Goal: Information Seeking & Learning: Learn about a topic

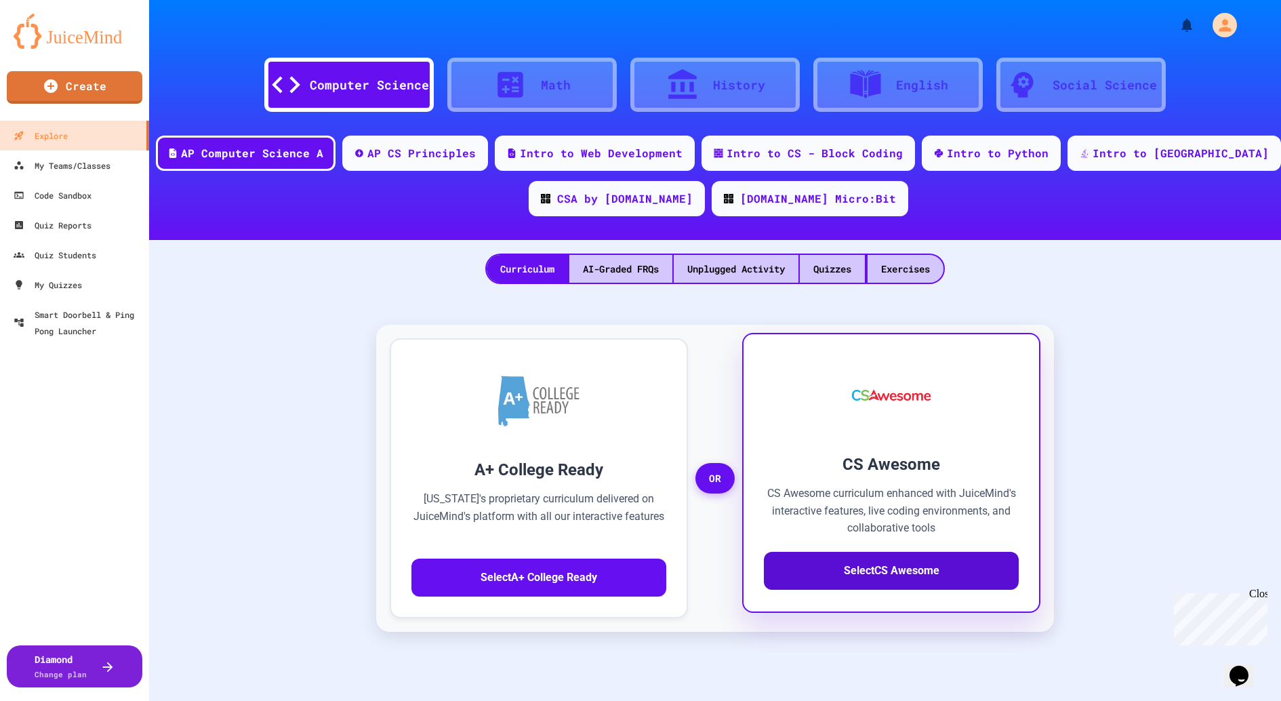
click at [874, 579] on button "Select CS Awesome" at bounding box center [891, 571] width 255 height 38
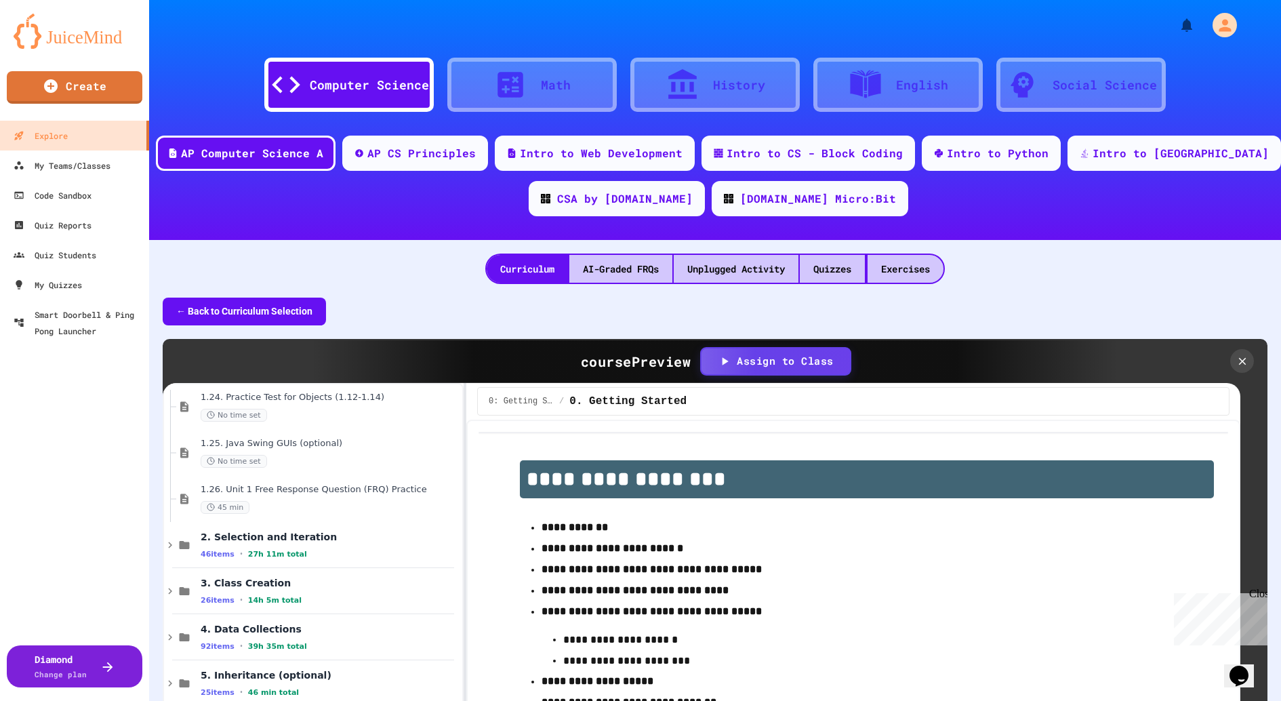
scroll to position [1491, 0]
click at [346, 537] on span "2. Selection and Iteration" at bounding box center [323, 535] width 245 height 12
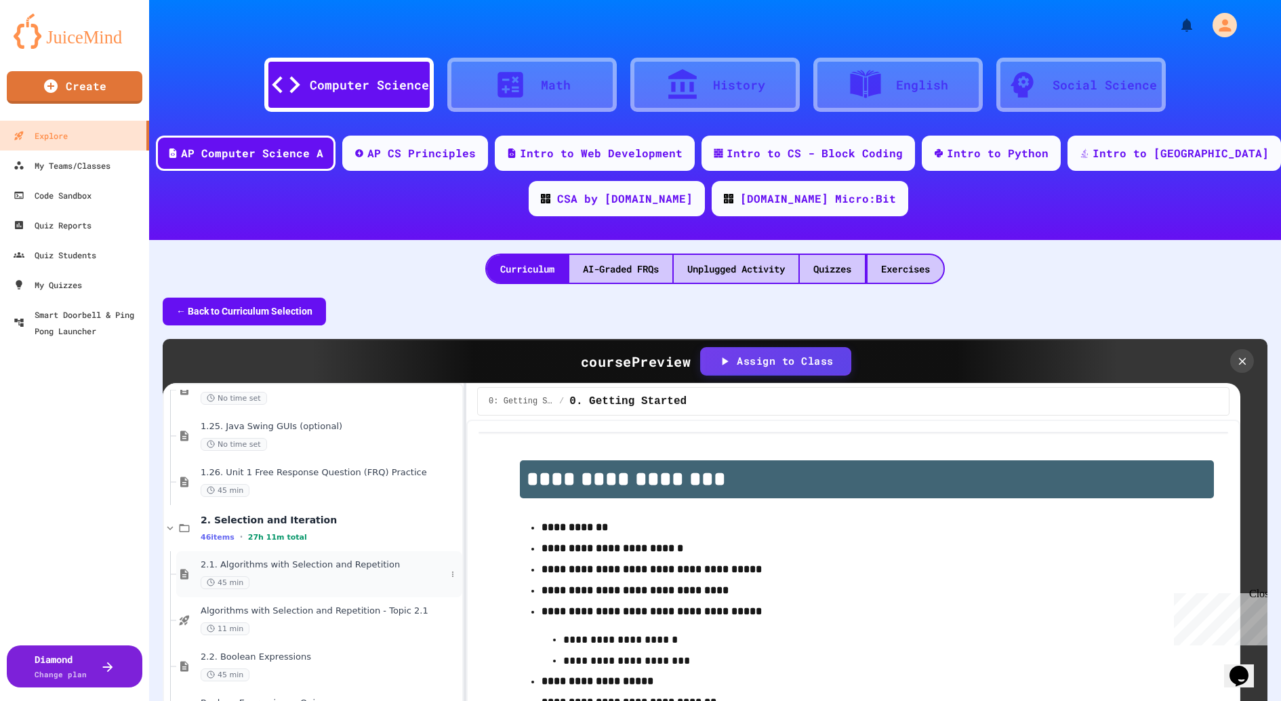
scroll to position [1520, 0]
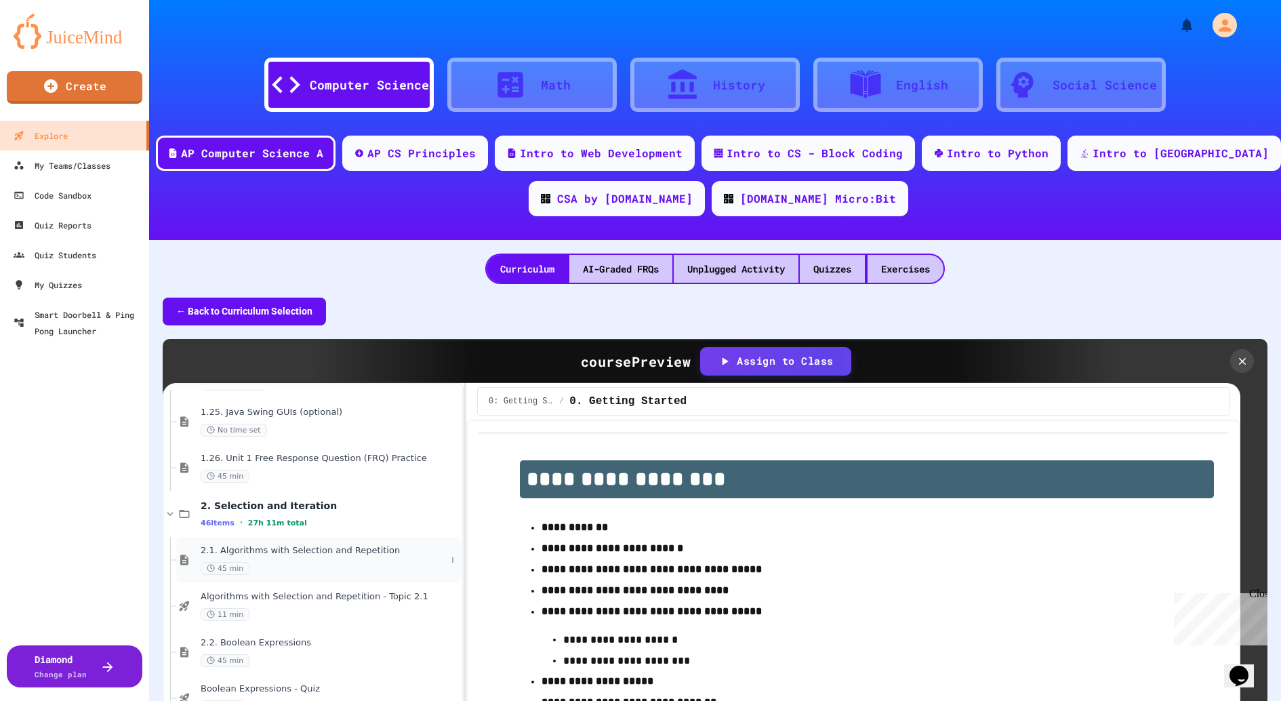
click at [348, 556] on div "2.1. Algorithms with Selection and Repetition 45 min" at bounding box center [323, 560] width 245 height 30
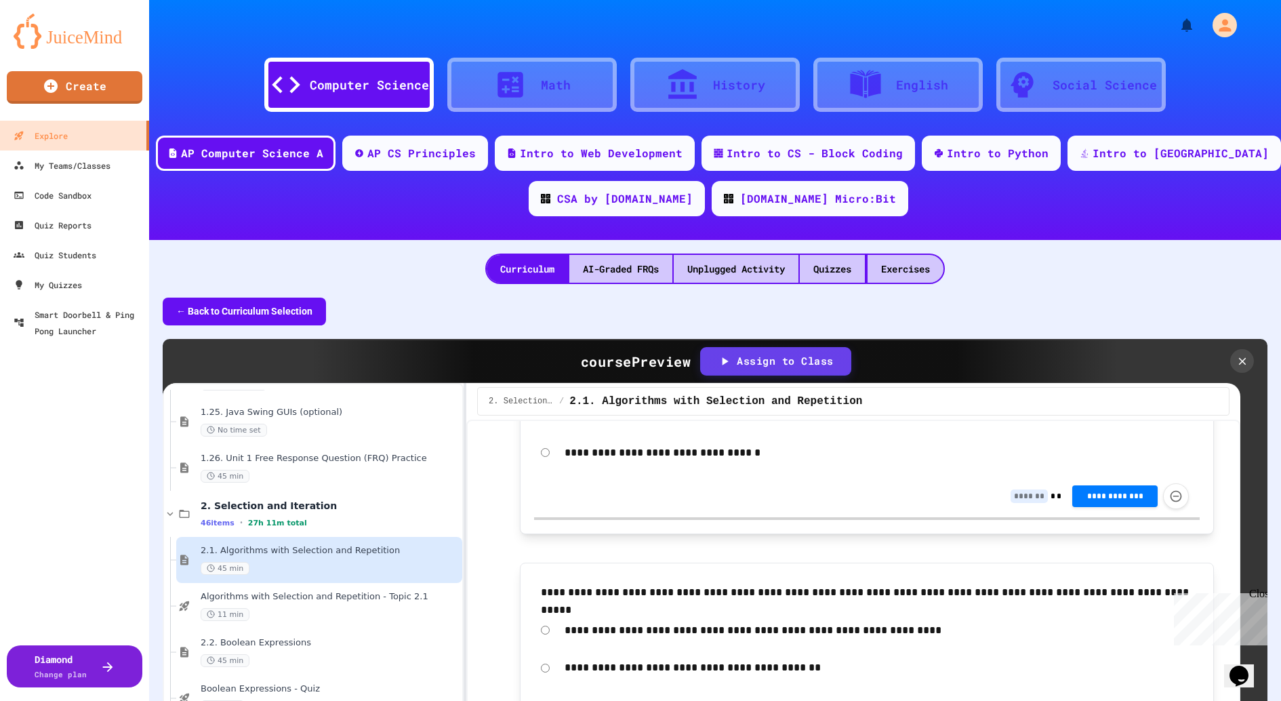
scroll to position [2698, 0]
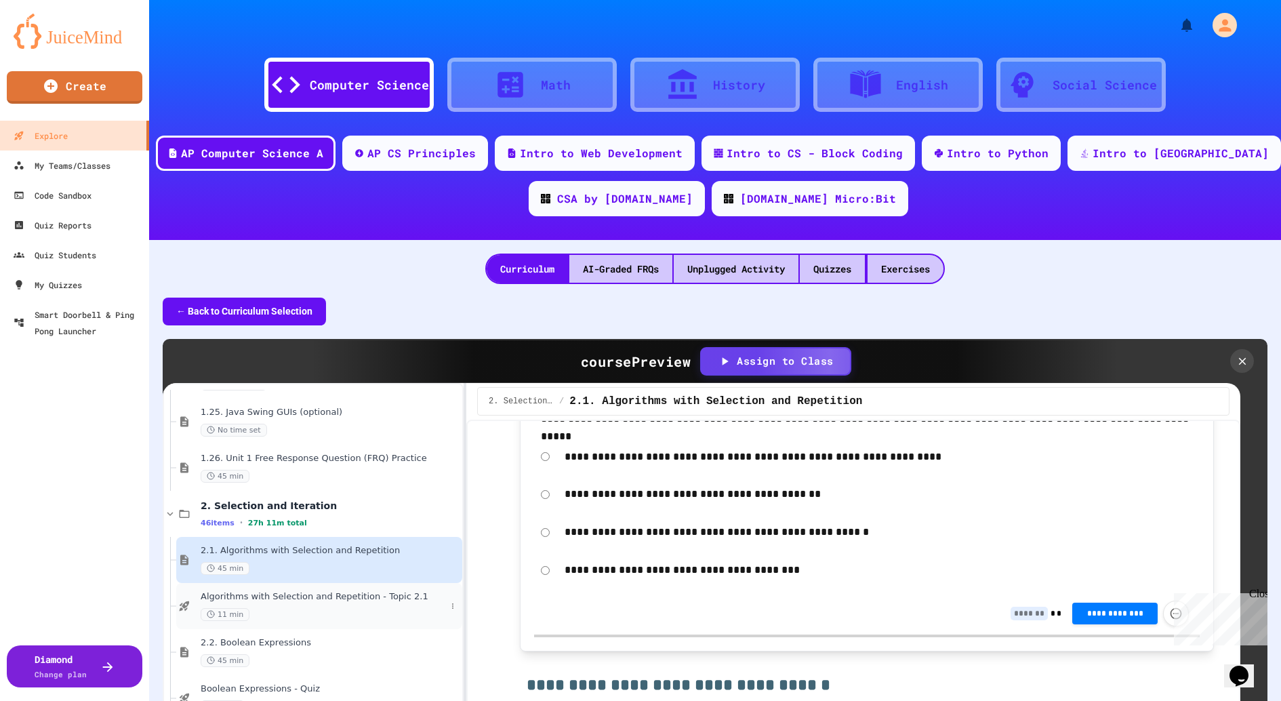
click at [350, 611] on div "11 min" at bounding box center [323, 614] width 245 height 13
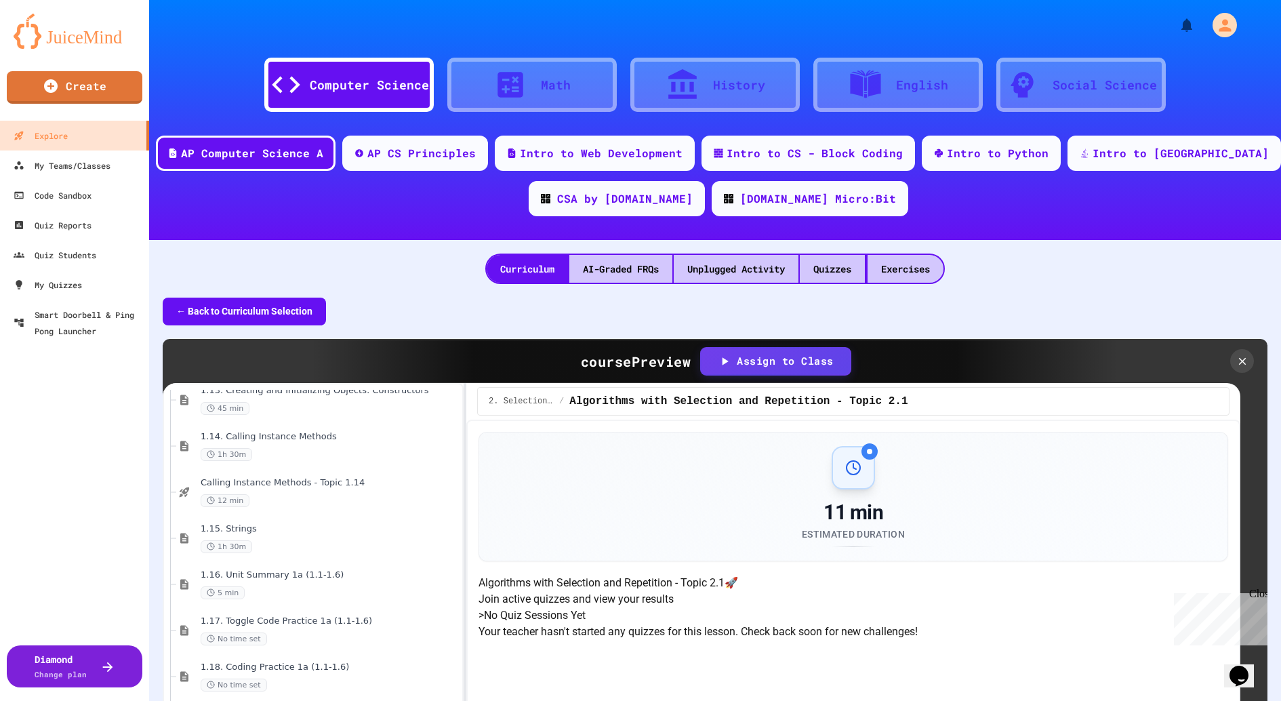
scroll to position [936, 0]
click at [347, 548] on div "1h 30m" at bounding box center [323, 553] width 245 height 13
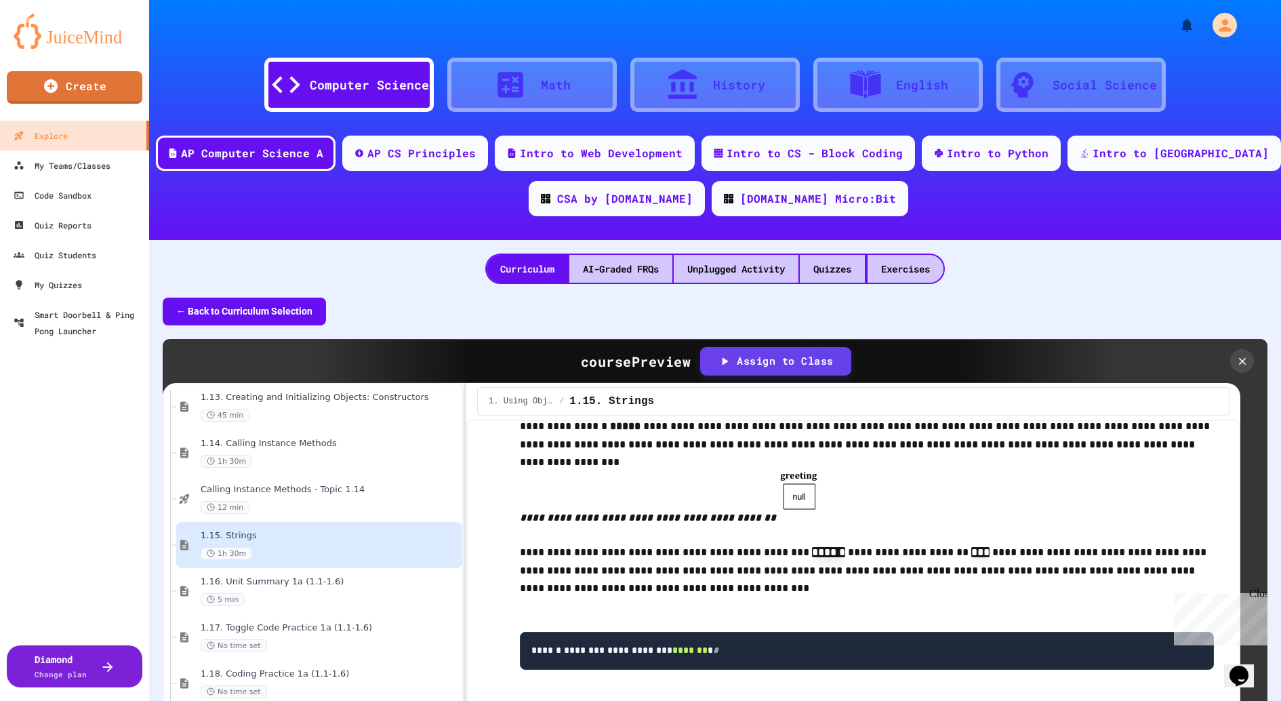
scroll to position [1120, 0]
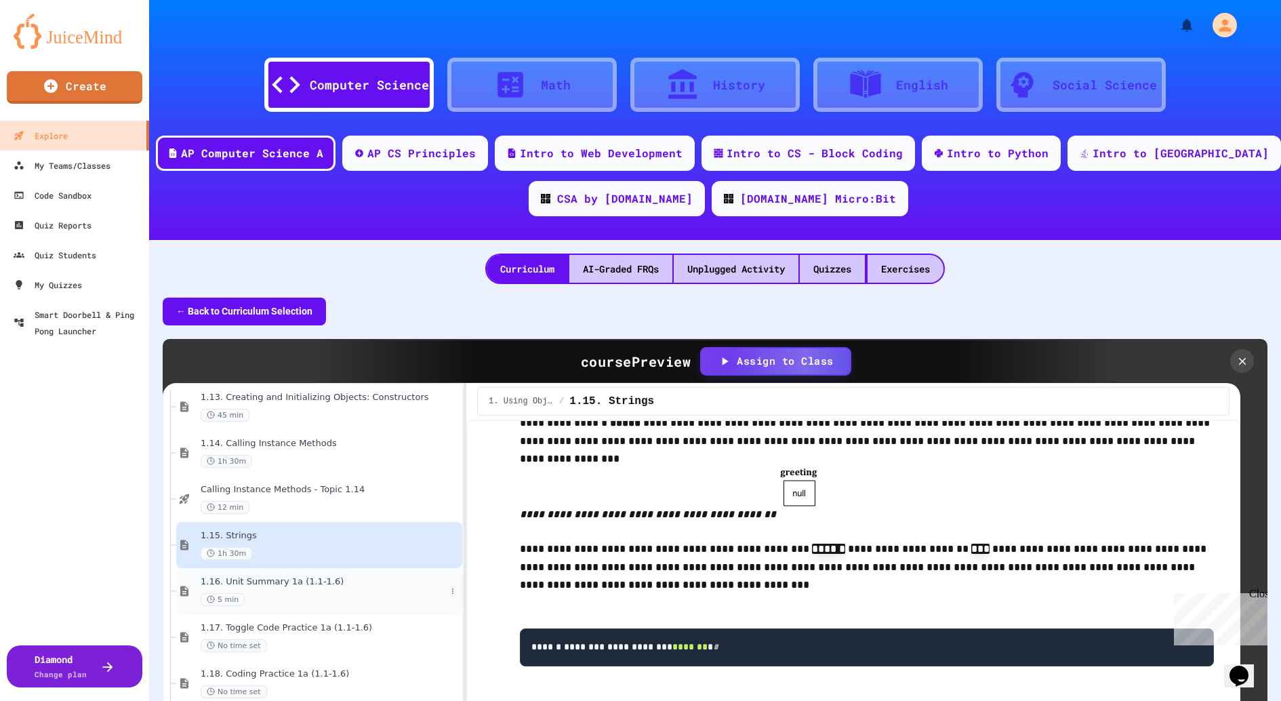
click at [375, 588] on div "1.16. Unit Summary 1a (1.1-1.6) 5 min" at bounding box center [323, 591] width 245 height 30
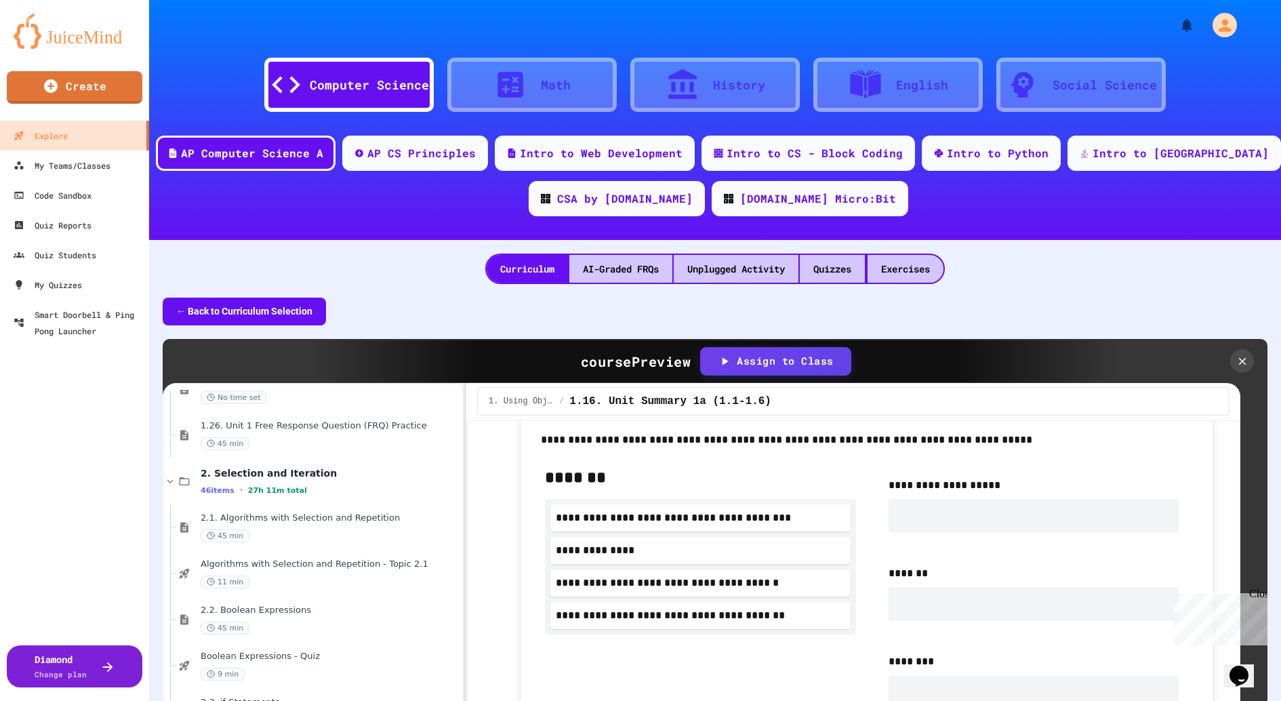
scroll to position [1559, 0]
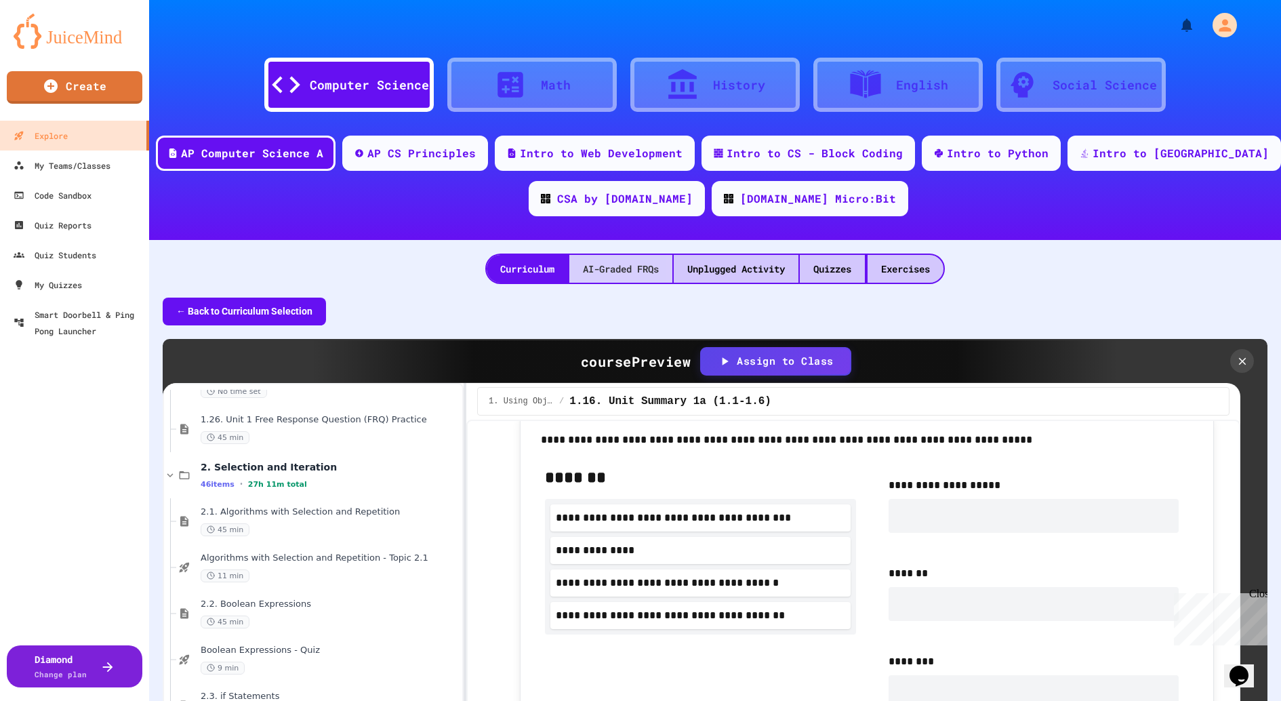
click at [628, 264] on div "AI-Graded FRQs" at bounding box center [620, 269] width 103 height 28
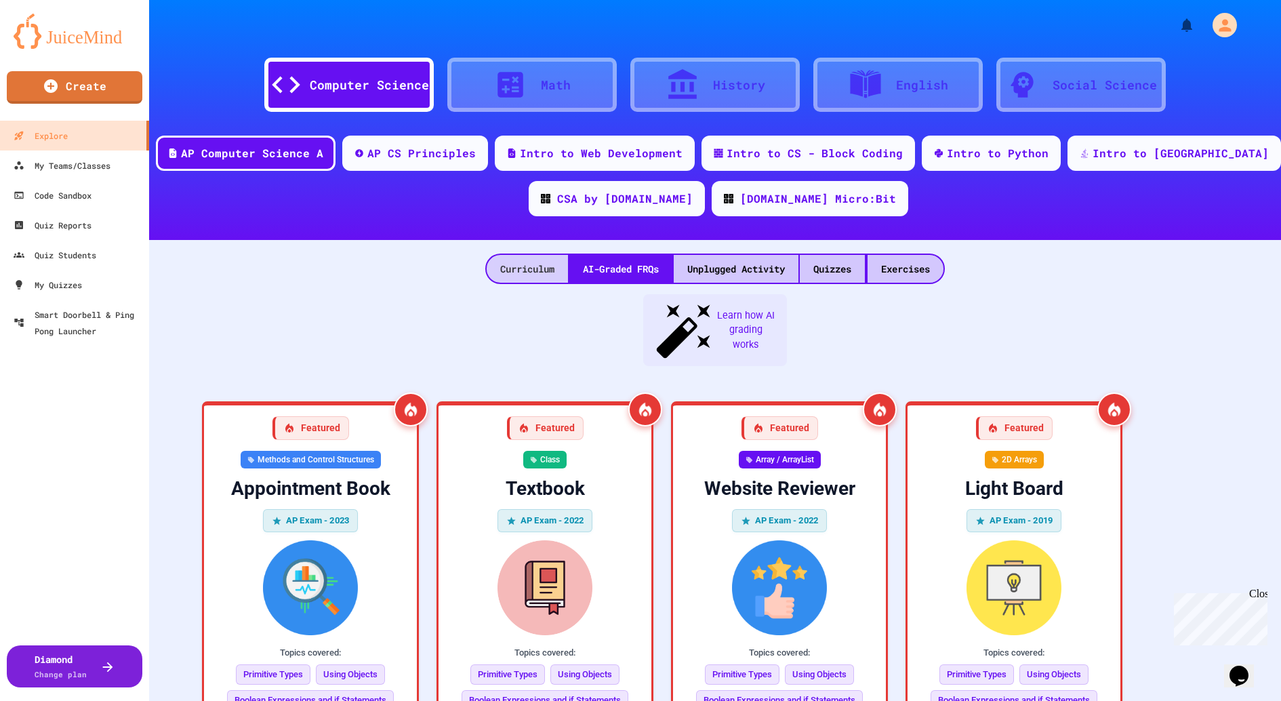
click at [508, 268] on div "Curriculum" at bounding box center [527, 269] width 81 height 28
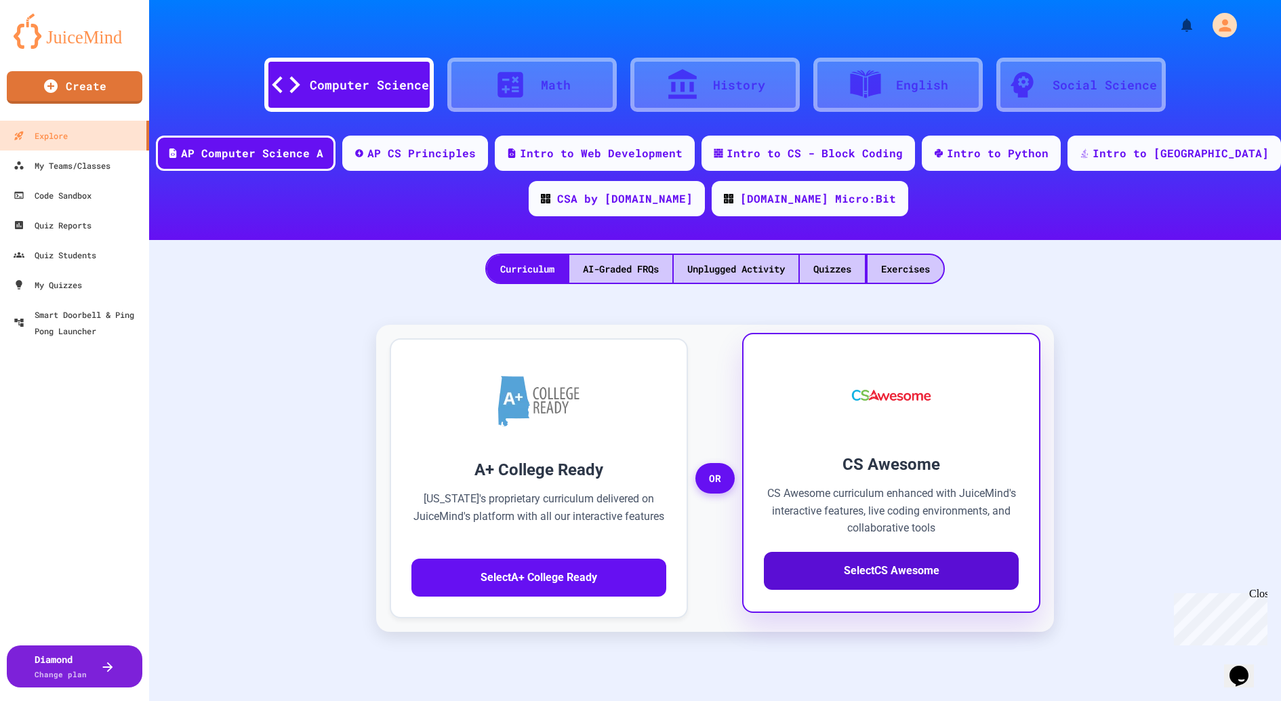
click at [896, 578] on button "Select CS Awesome" at bounding box center [891, 571] width 255 height 38
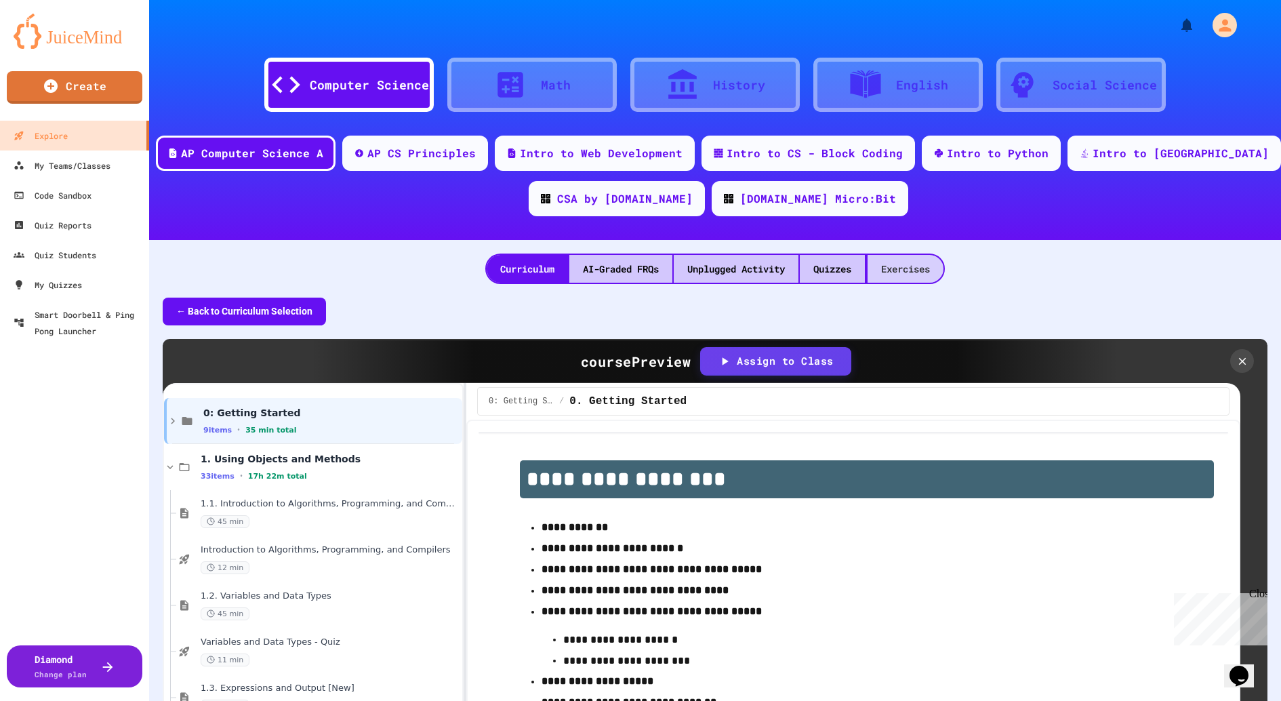
click at [915, 267] on div "Exercises" at bounding box center [905, 269] width 76 height 28
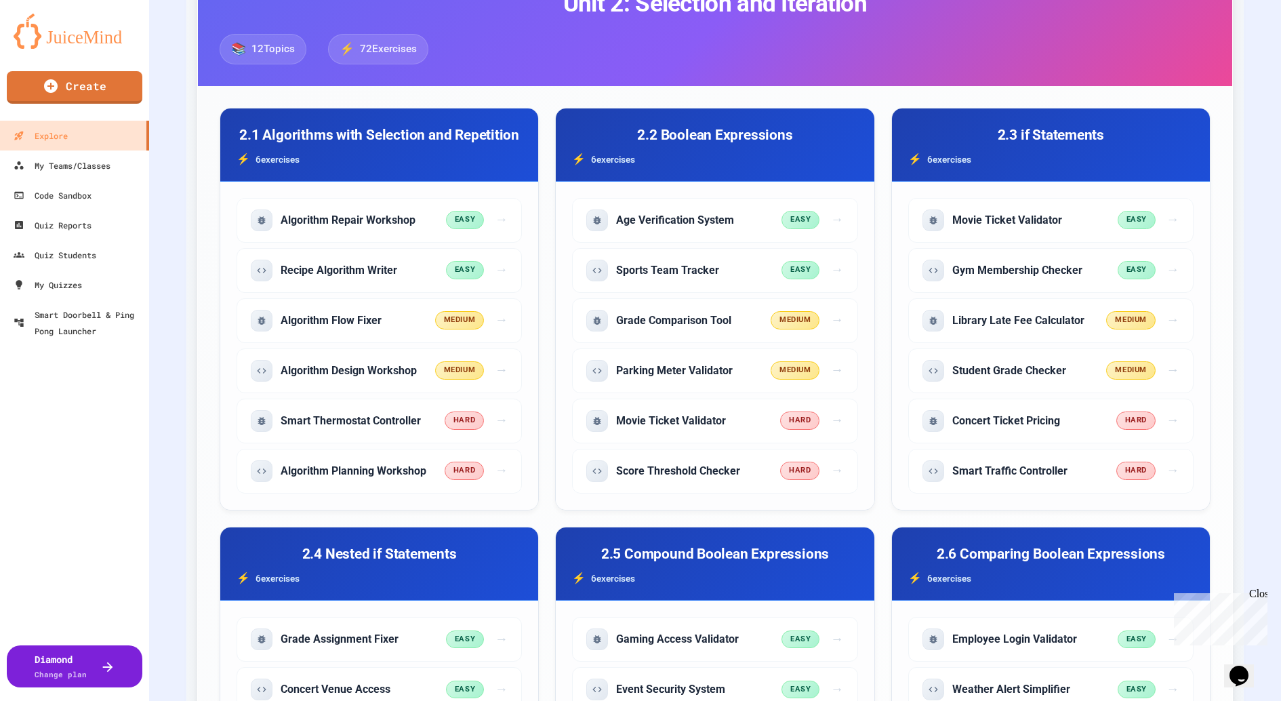
scroll to position [2702, 0]
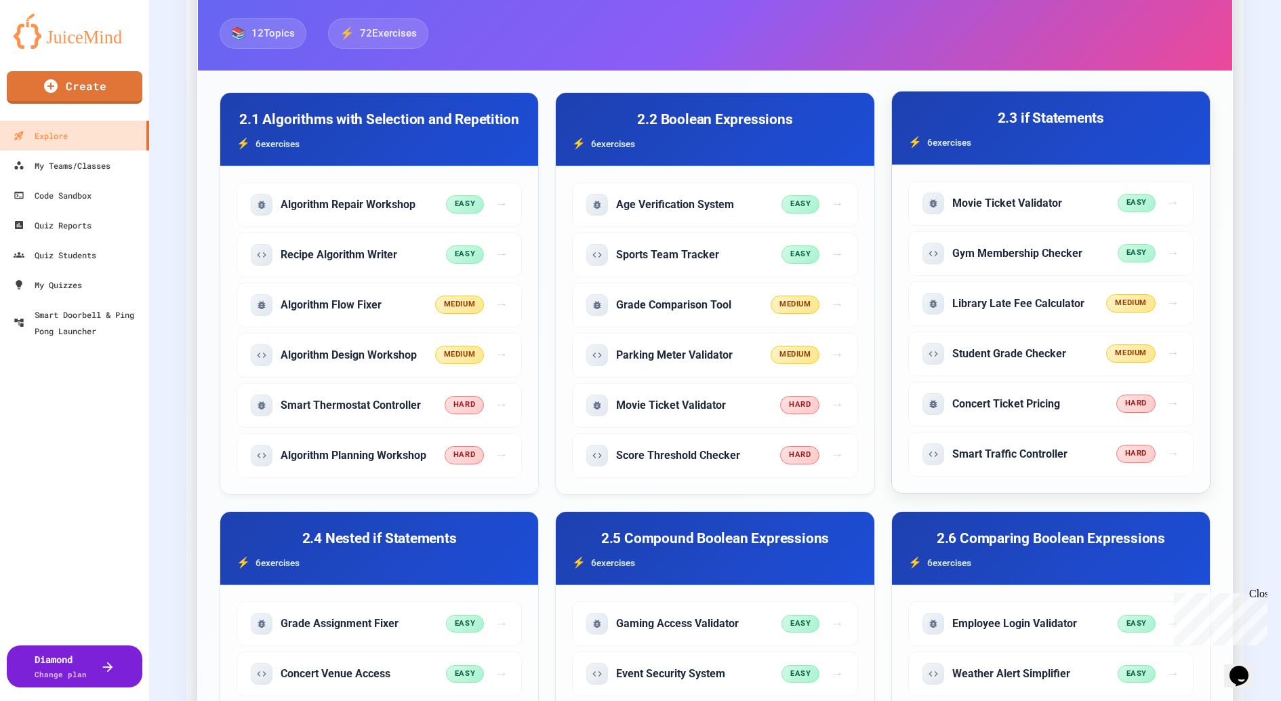
click at [1063, 106] on div "2.3 if Statements 6 exercise s" at bounding box center [1051, 127] width 318 height 73
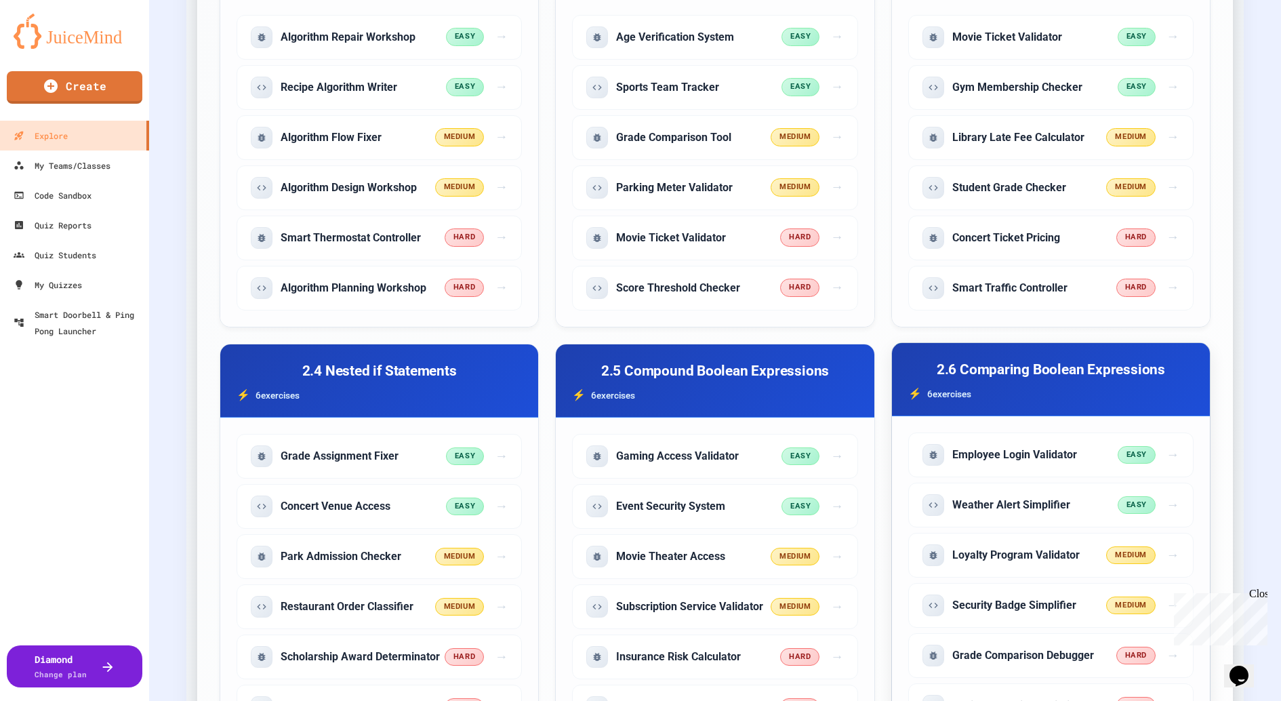
scroll to position [2556, 0]
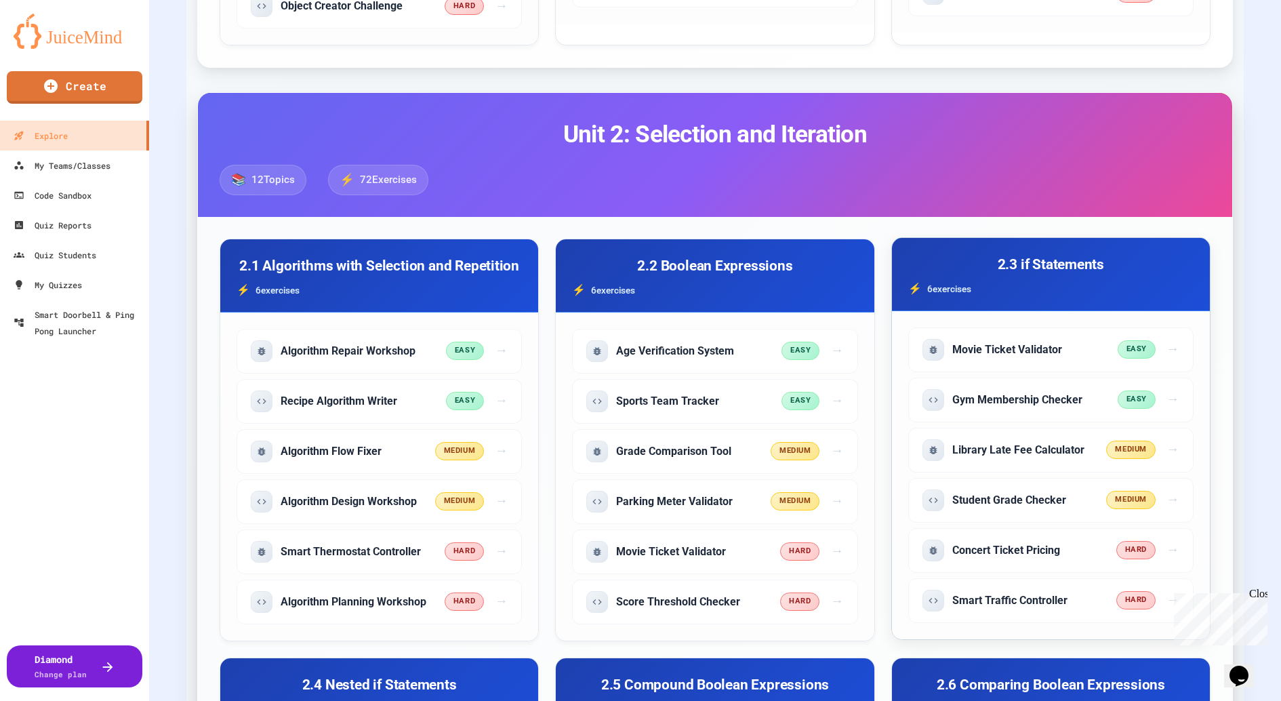
click at [1012, 281] on div "6 exercise s" at bounding box center [1050, 289] width 285 height 16
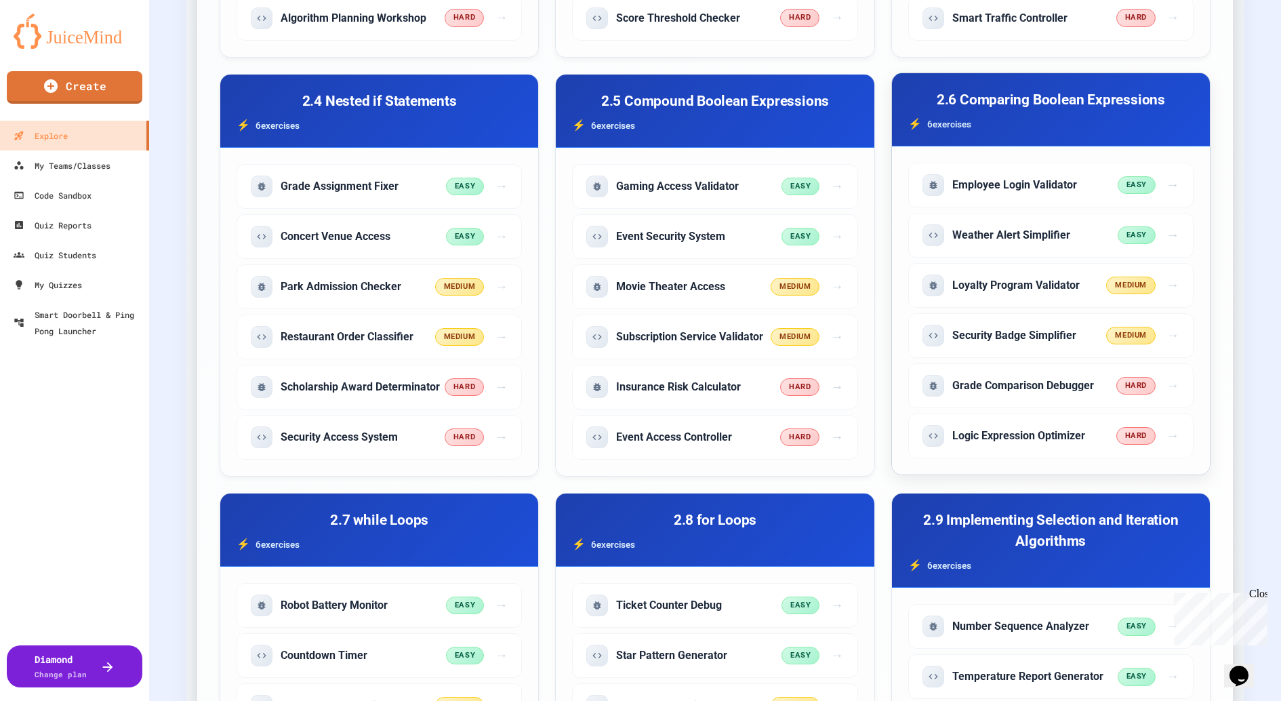
scroll to position [3140, 0]
